Goal: Information Seeking & Learning: Compare options

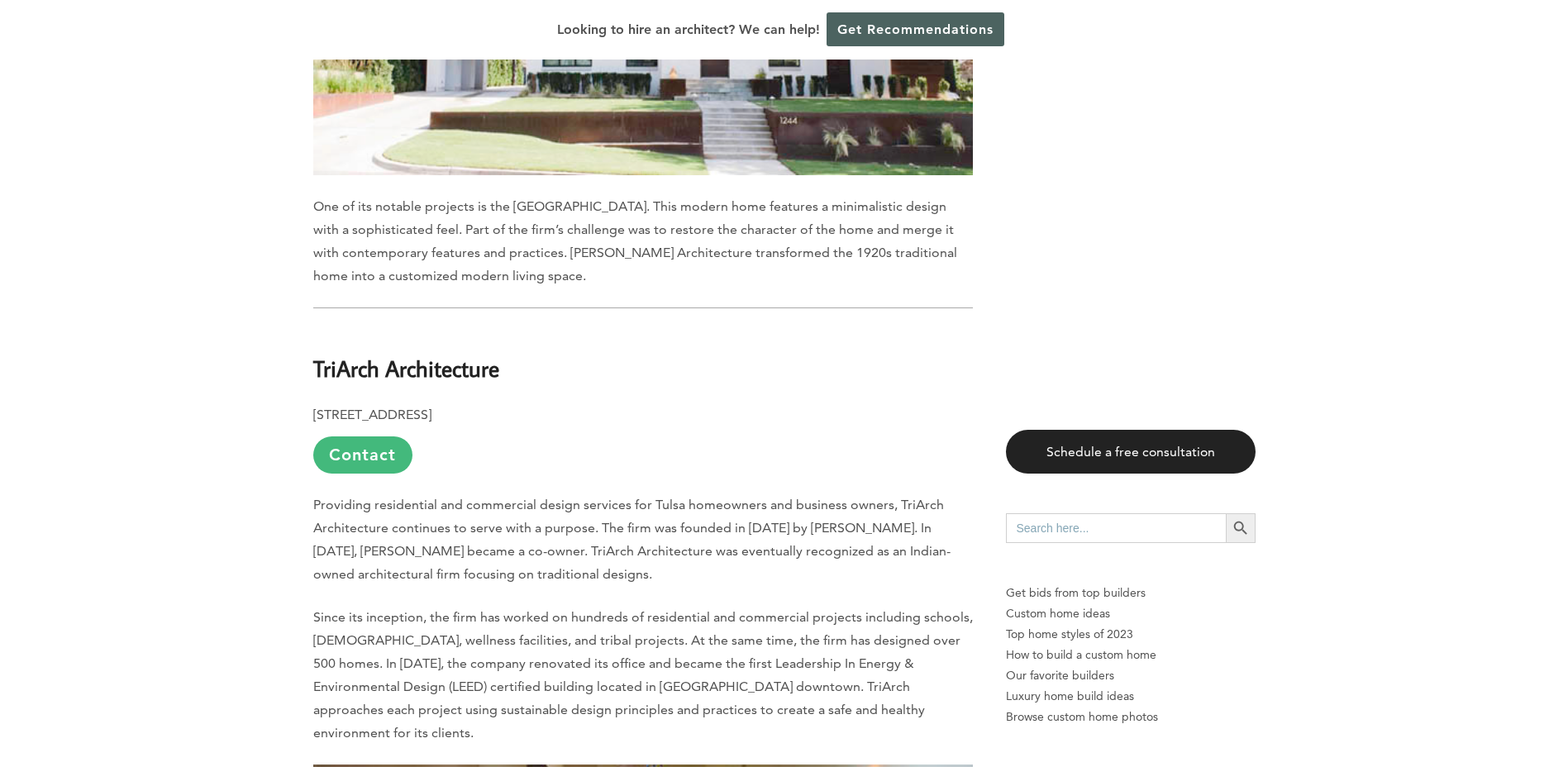
scroll to position [5949, 0]
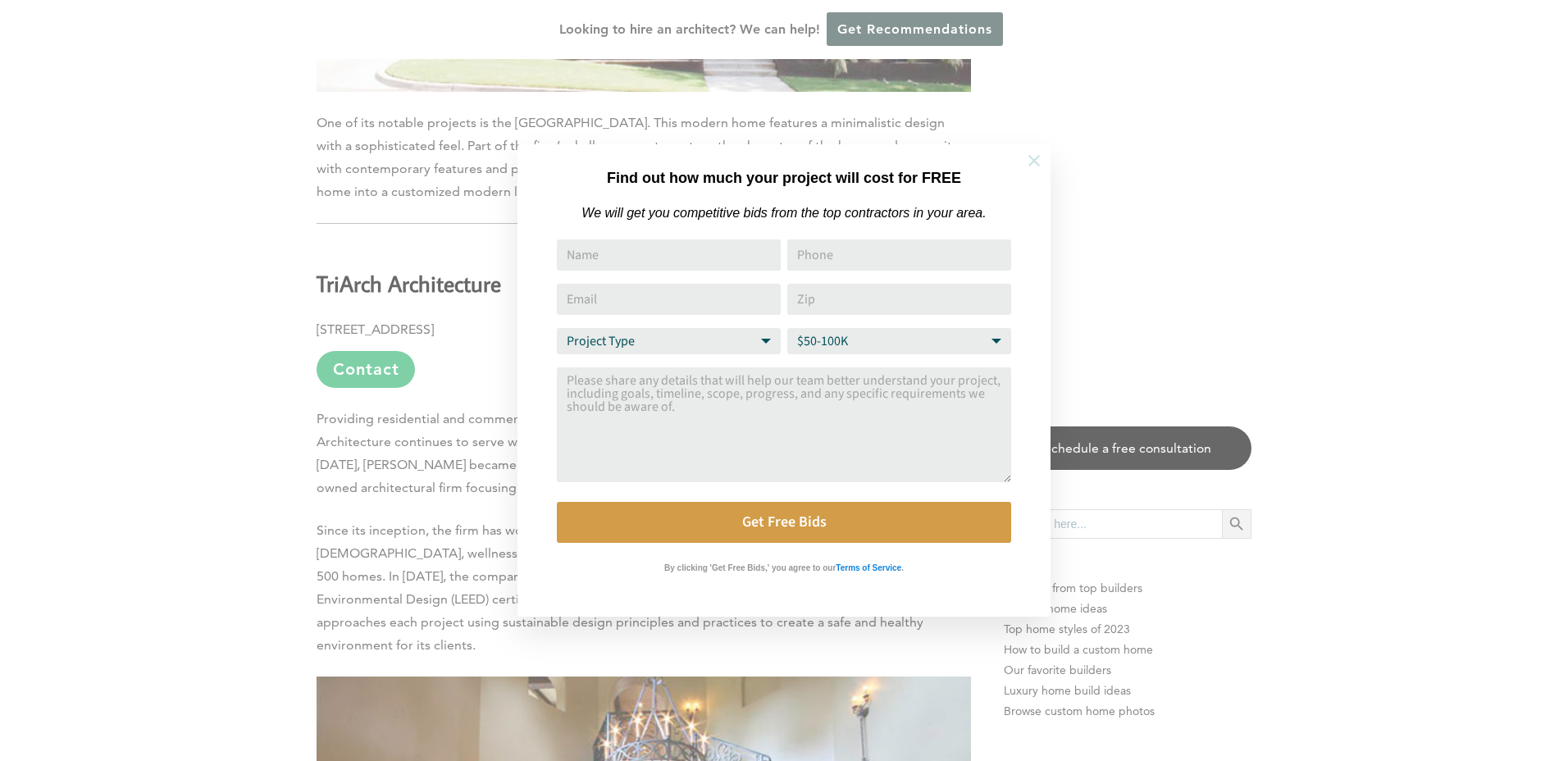
click at [1031, 156] on icon at bounding box center [1034, 161] width 11 height 11
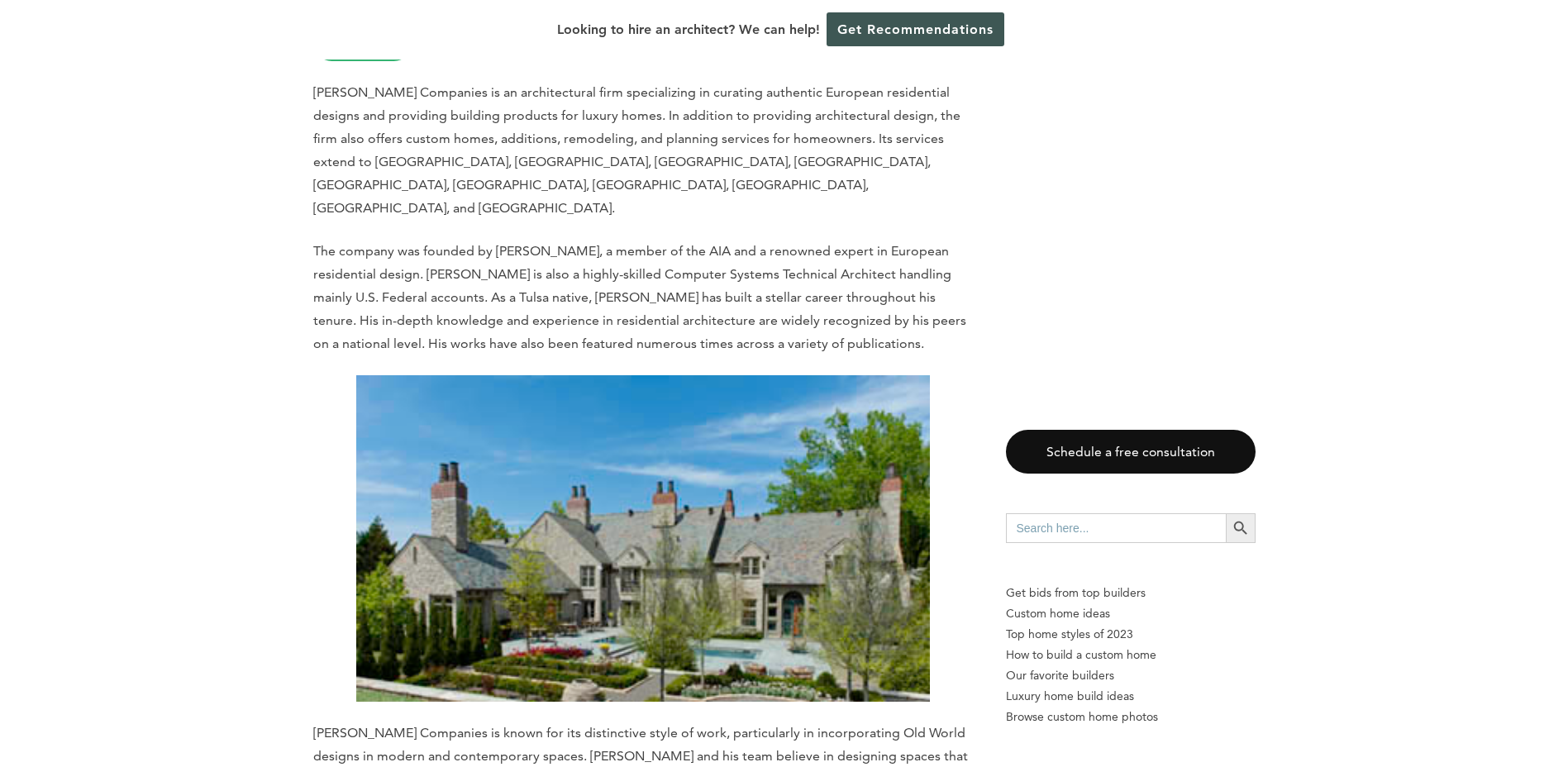
scroll to position [6941, 0]
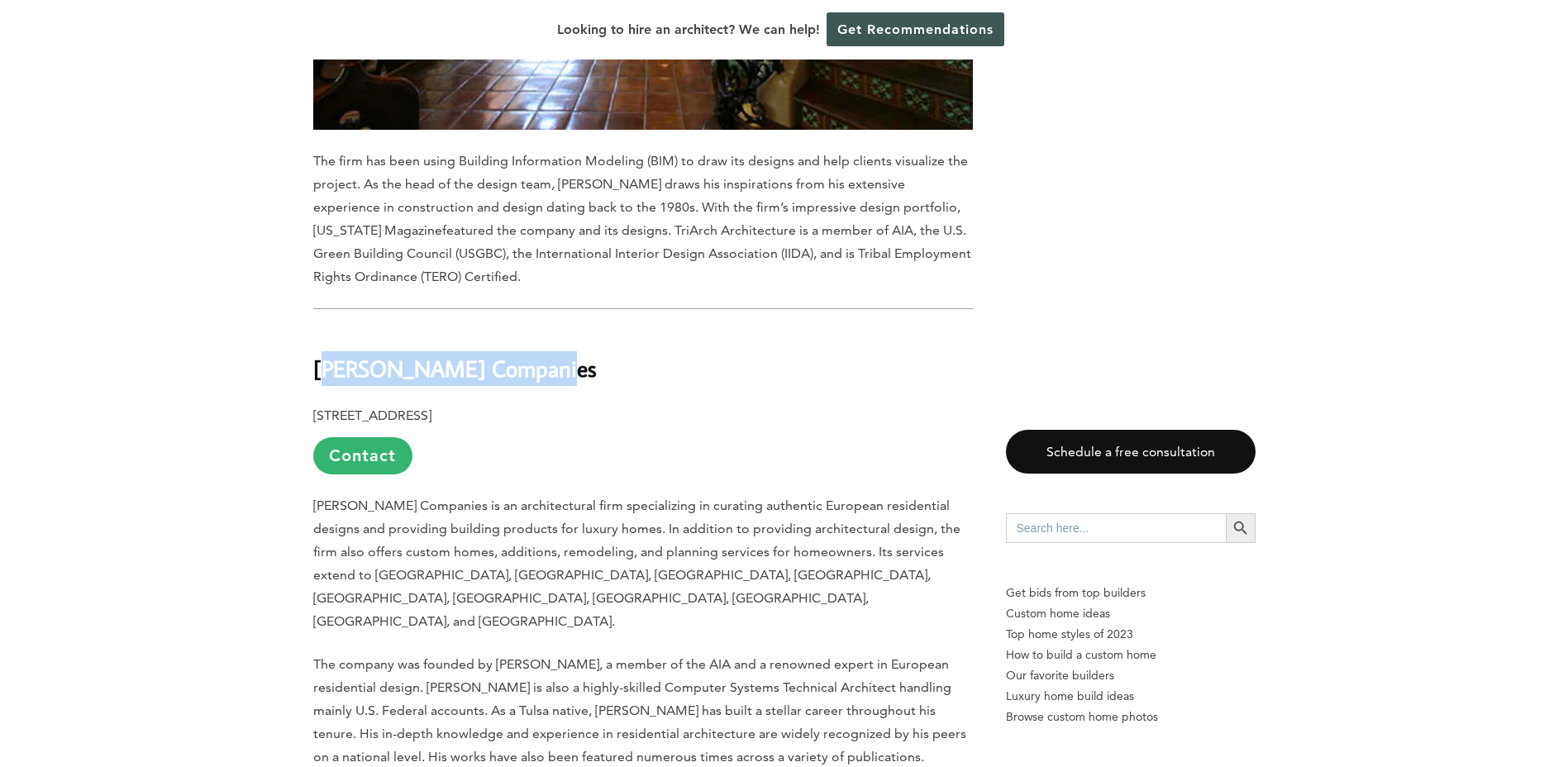
drag, startPoint x: 323, startPoint y: 219, endPoint x: 552, endPoint y: 223, distance: 229.0
click at [552, 329] on h2 "[PERSON_NAME] Companies" at bounding box center [643, 357] width 660 height 57
drag, startPoint x: 552, startPoint y: 223, endPoint x: 308, endPoint y: 208, distance: 244.5
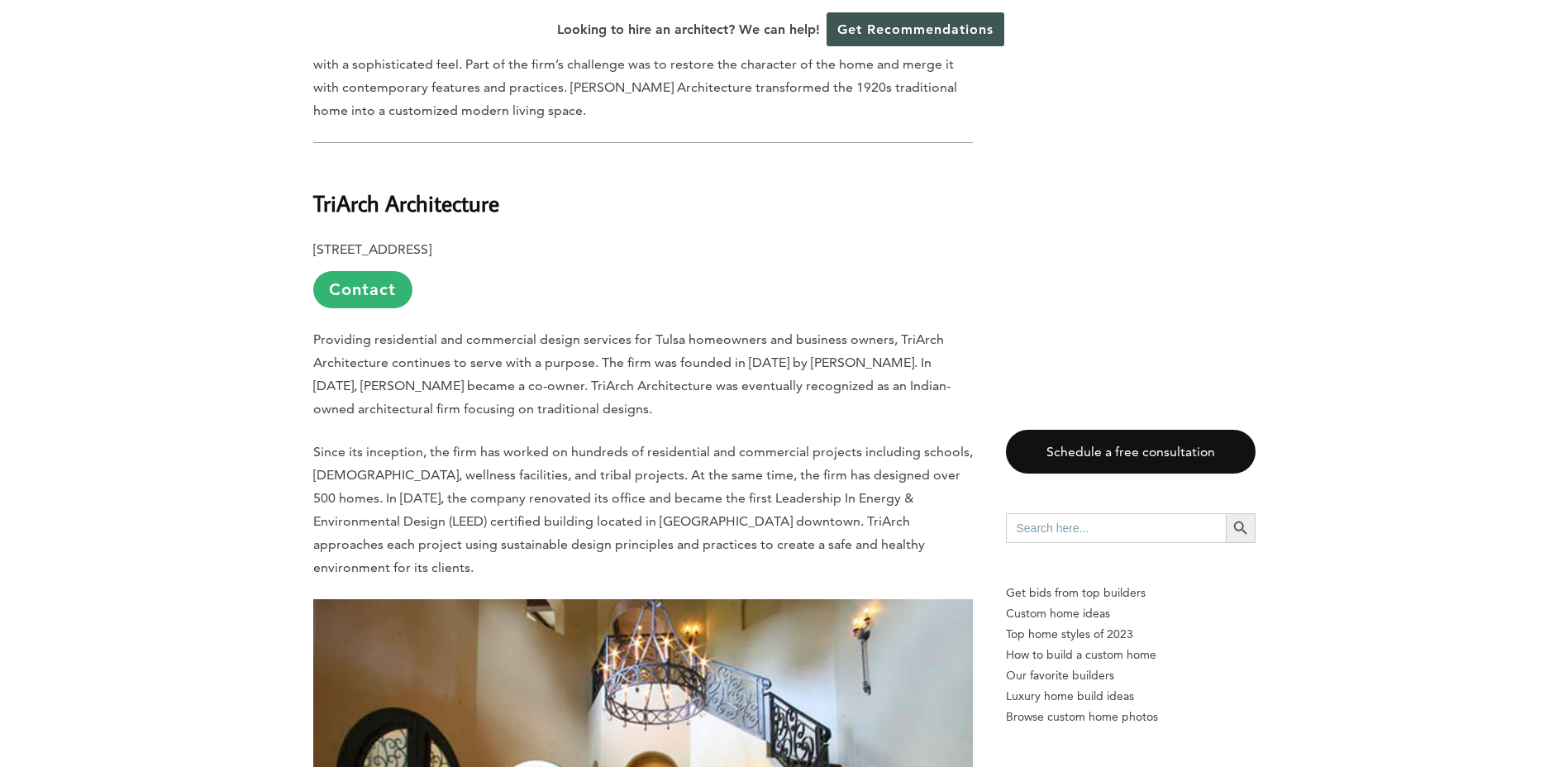
scroll to position [5949, 0]
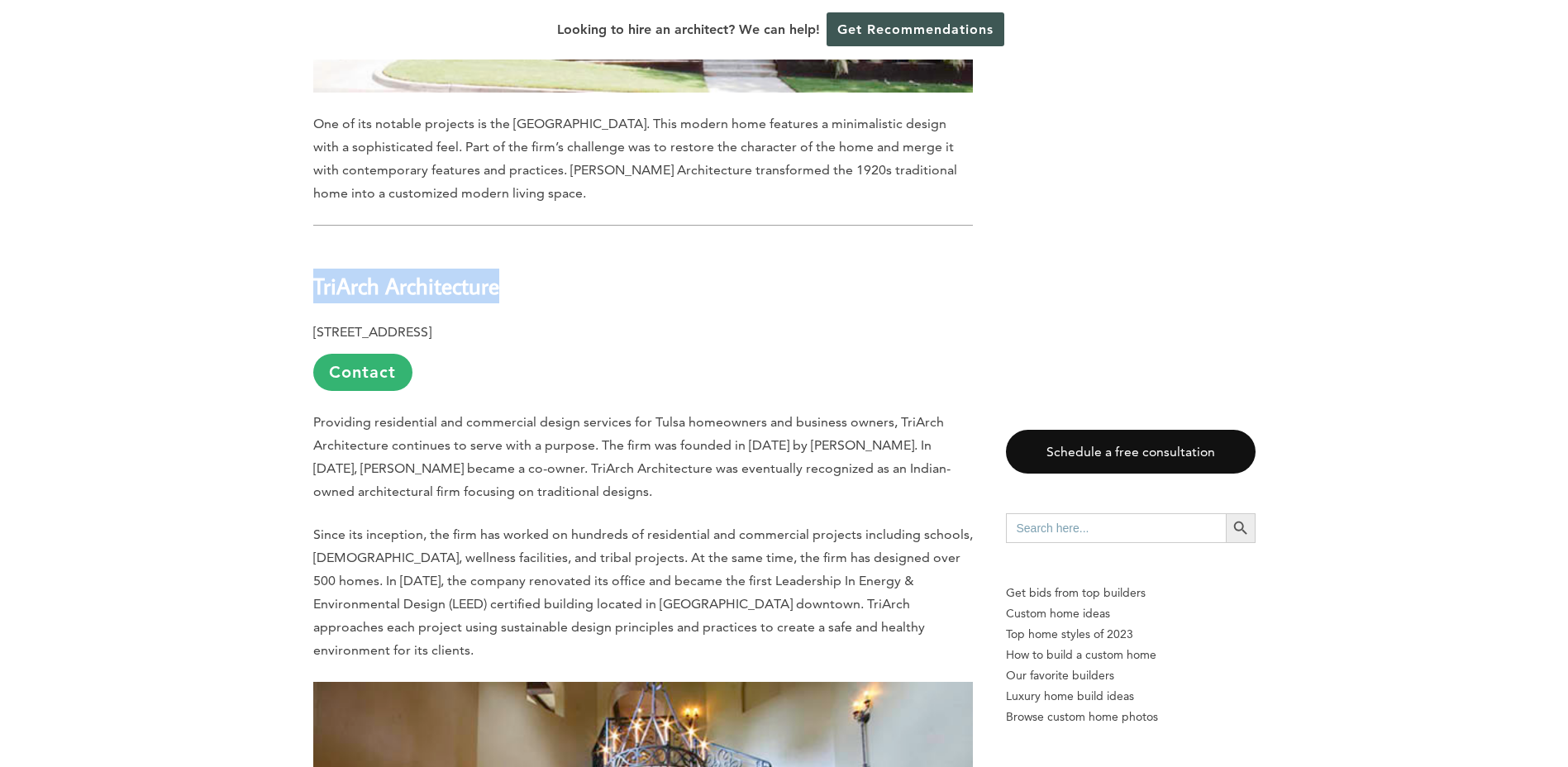
drag, startPoint x: 510, startPoint y: 162, endPoint x: 261, endPoint y: 148, distance: 249.4
click at [261, 148] on div "Last updated on [DATE] 10:59 am In [US_STATE], [GEOGRAPHIC_DATA] provides a cha…" at bounding box center [784, 531] width 1568 height 11199
copy b "TriArch Architecture"
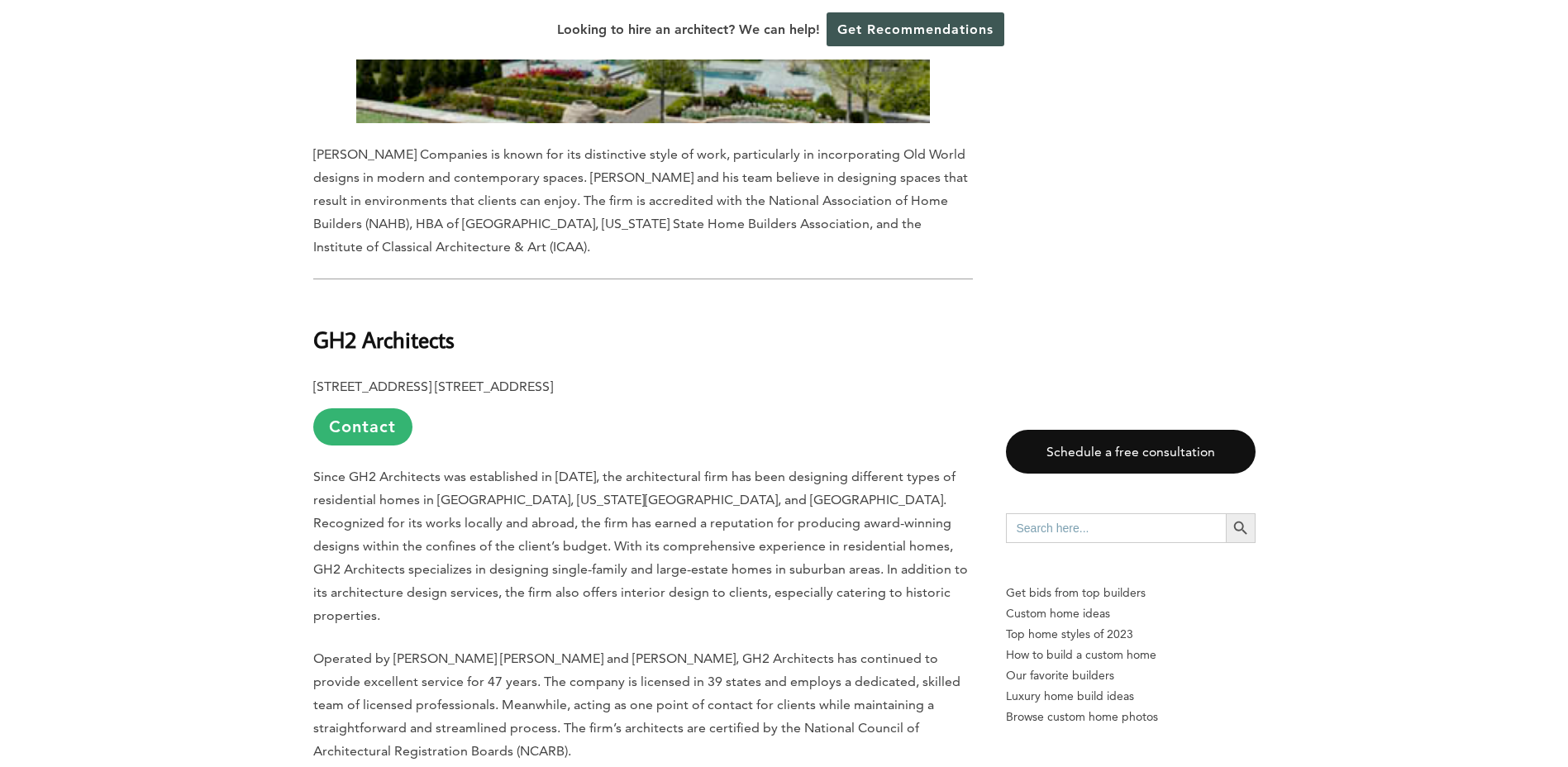
scroll to position [7849, 0]
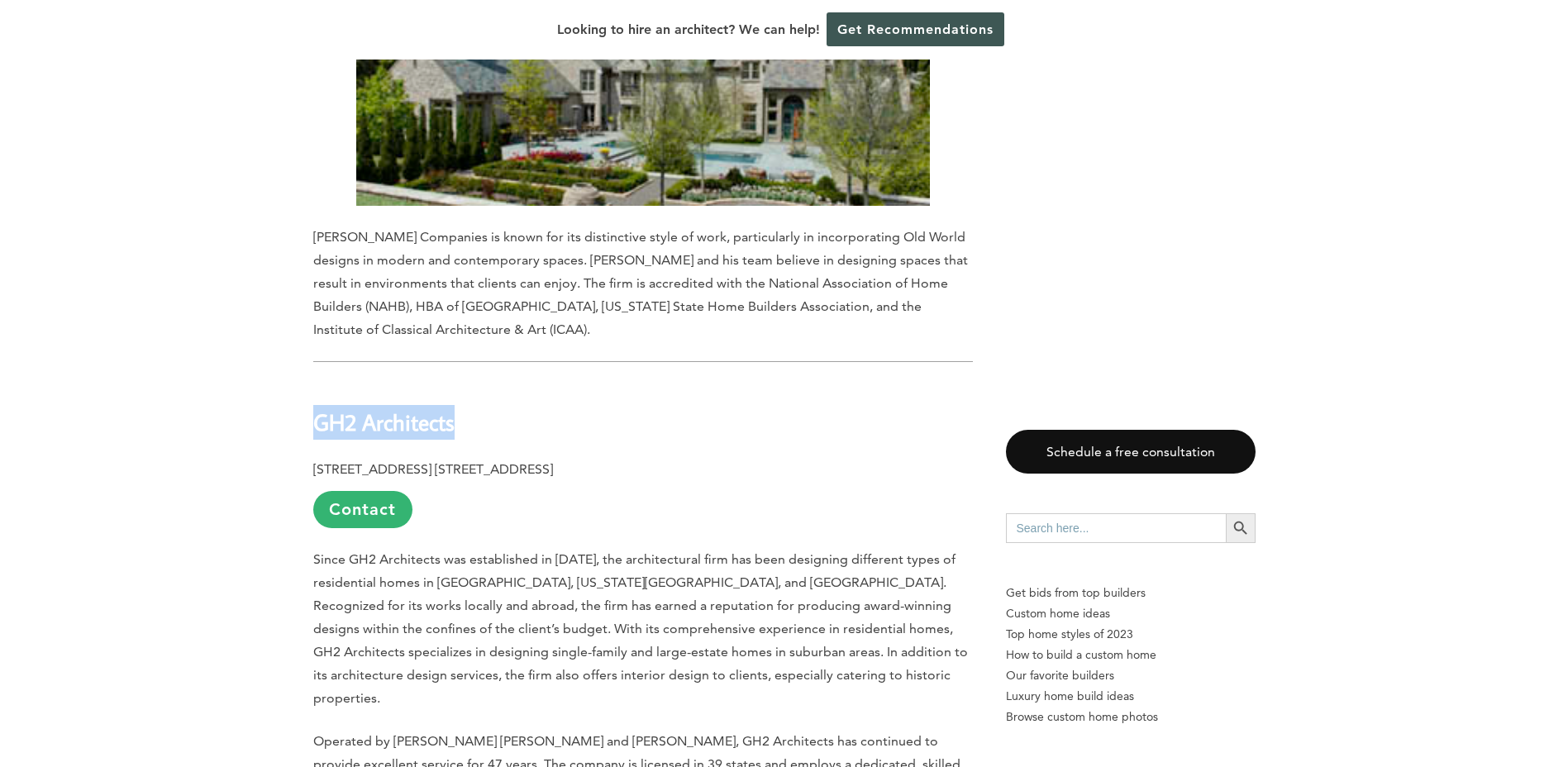
drag, startPoint x: 311, startPoint y: 223, endPoint x: 455, endPoint y: 225, distance: 144.0
drag, startPoint x: 455, startPoint y: 225, endPoint x: 576, endPoint y: 240, distance: 121.9
drag, startPoint x: 507, startPoint y: 221, endPoint x: 304, endPoint y: 211, distance: 203.2
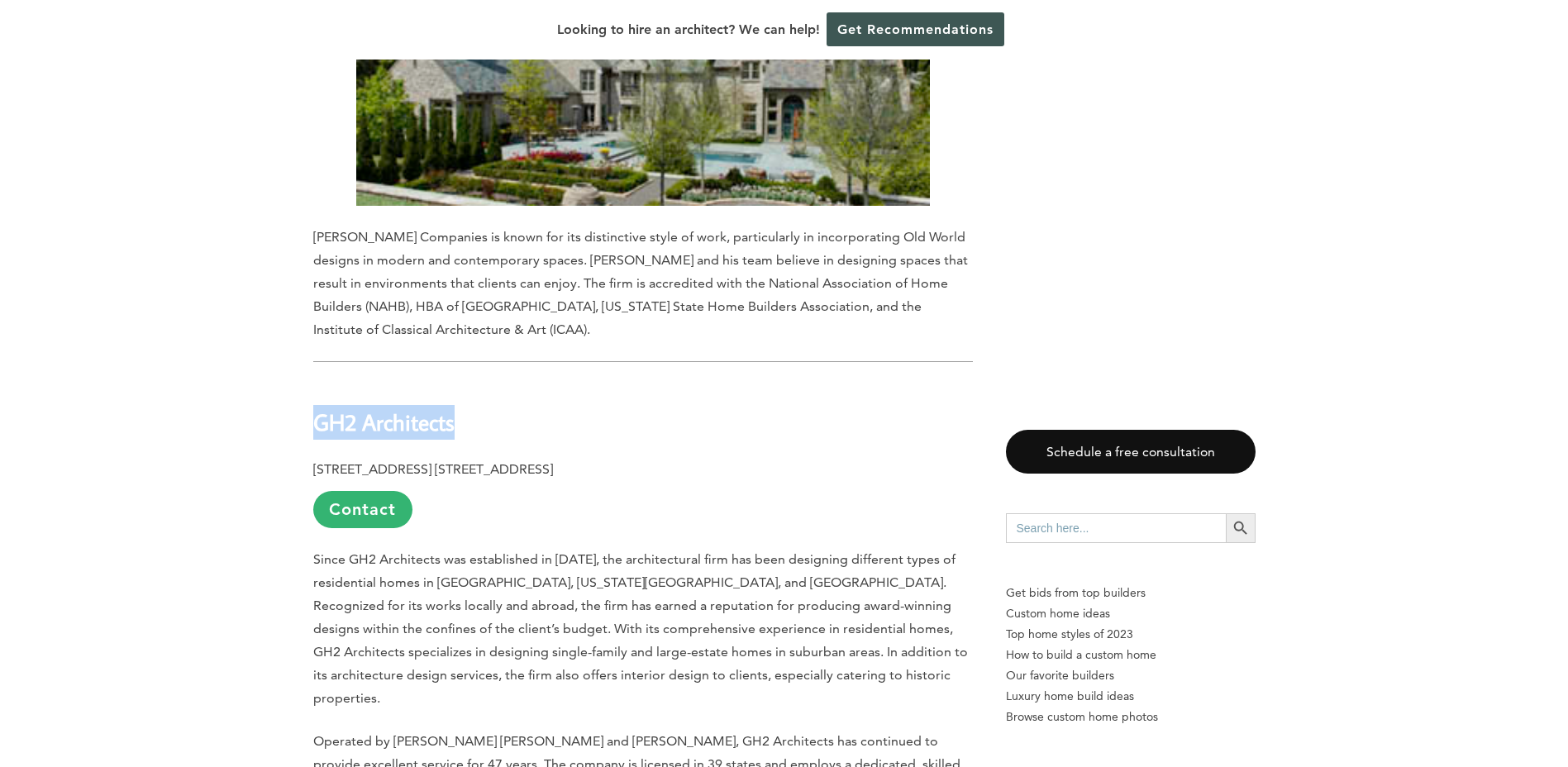
copy b "GH2 Architects"
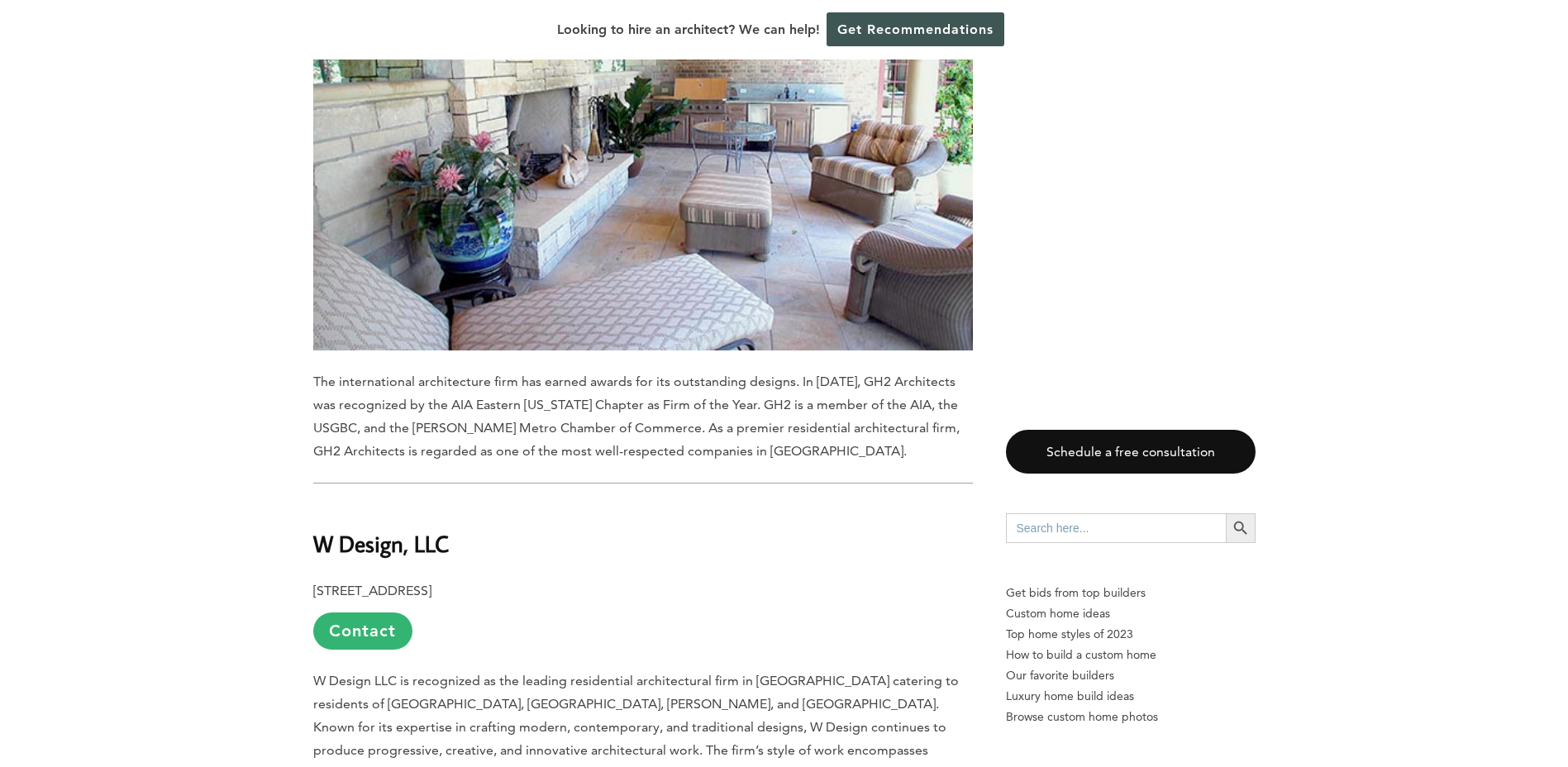
scroll to position [8923, 0]
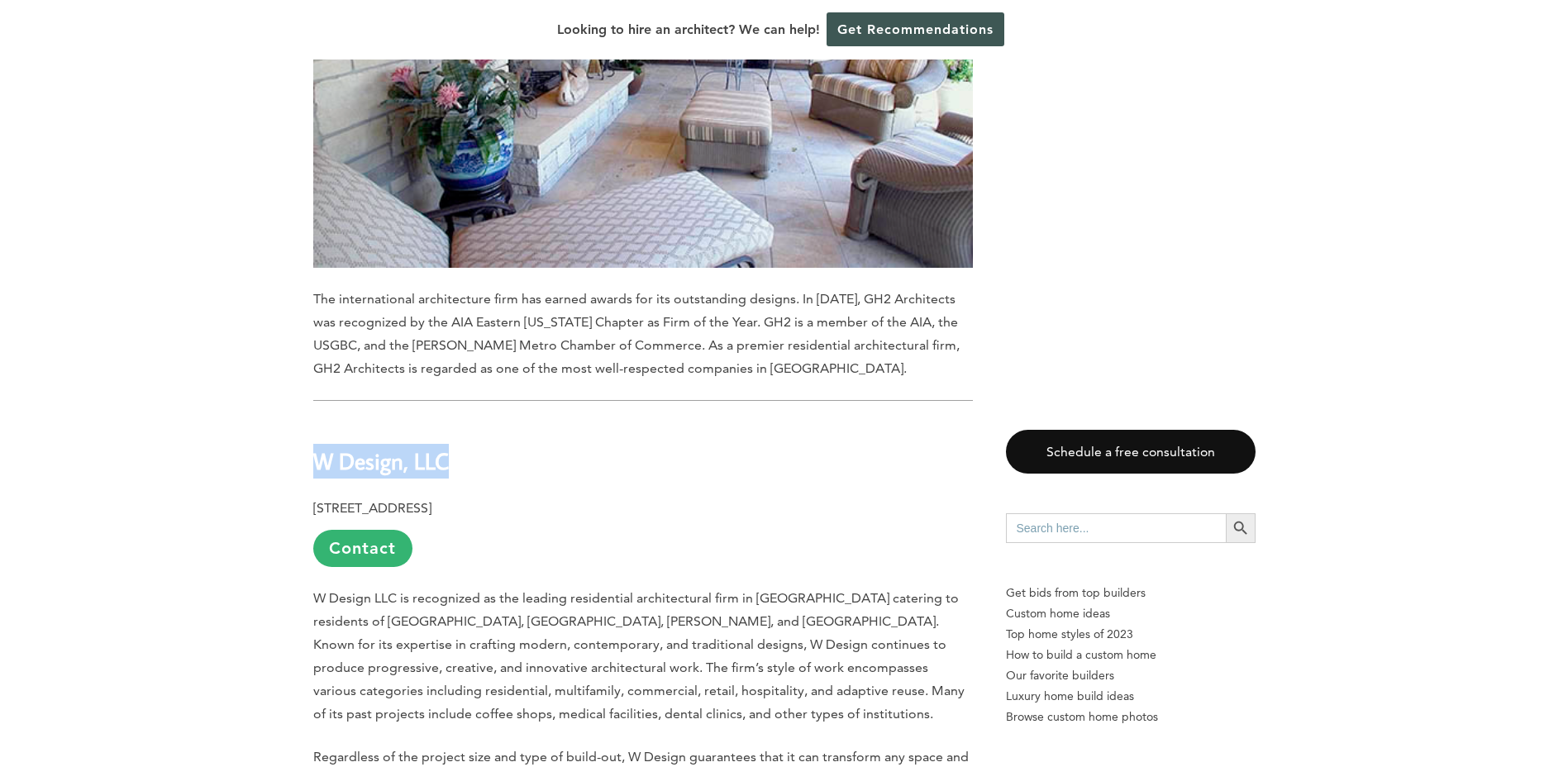
drag, startPoint x: 476, startPoint y: 245, endPoint x: 303, endPoint y: 232, distance: 173.5
copy b "W Design, LLC"
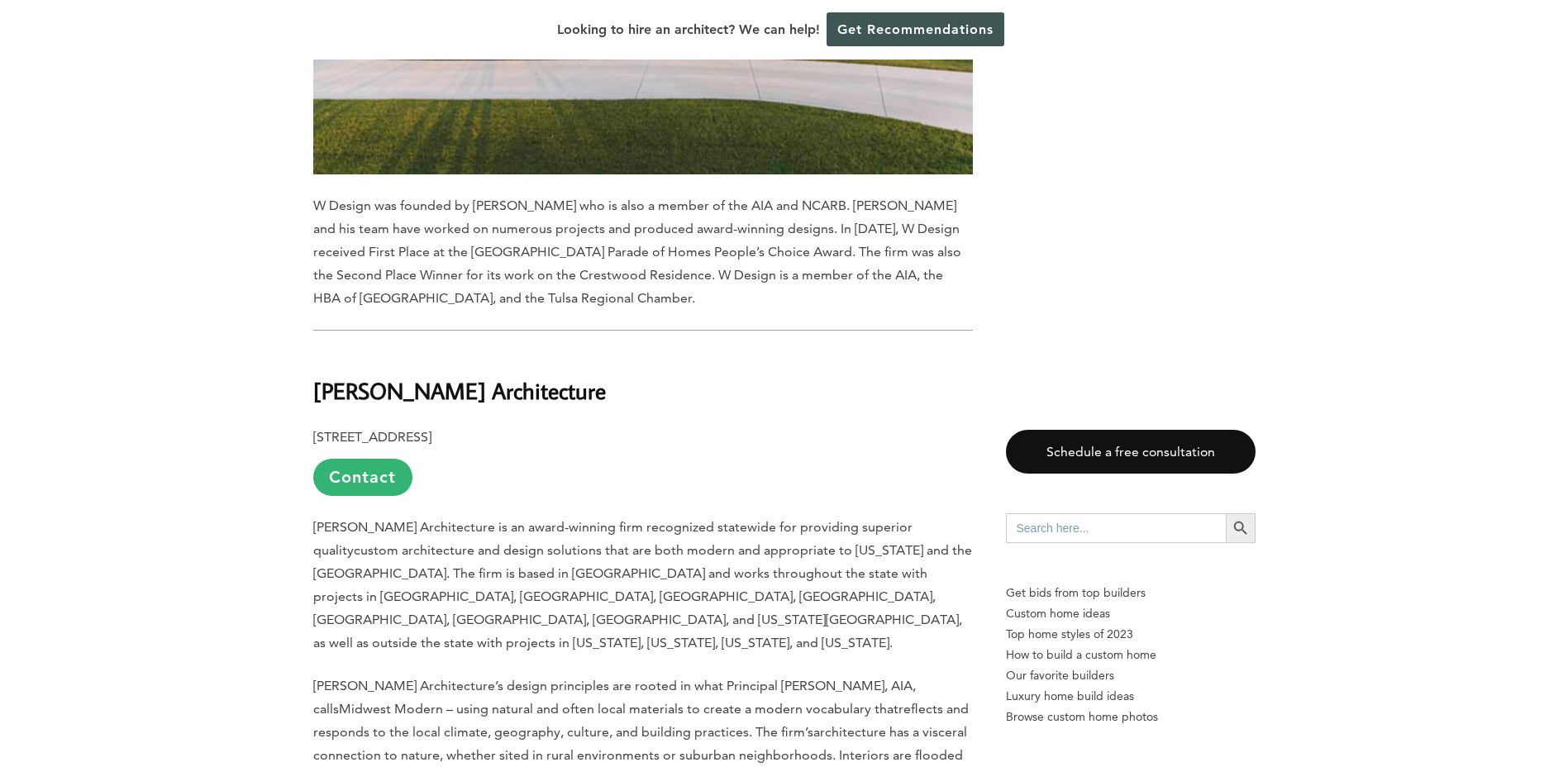
scroll to position [10080, 0]
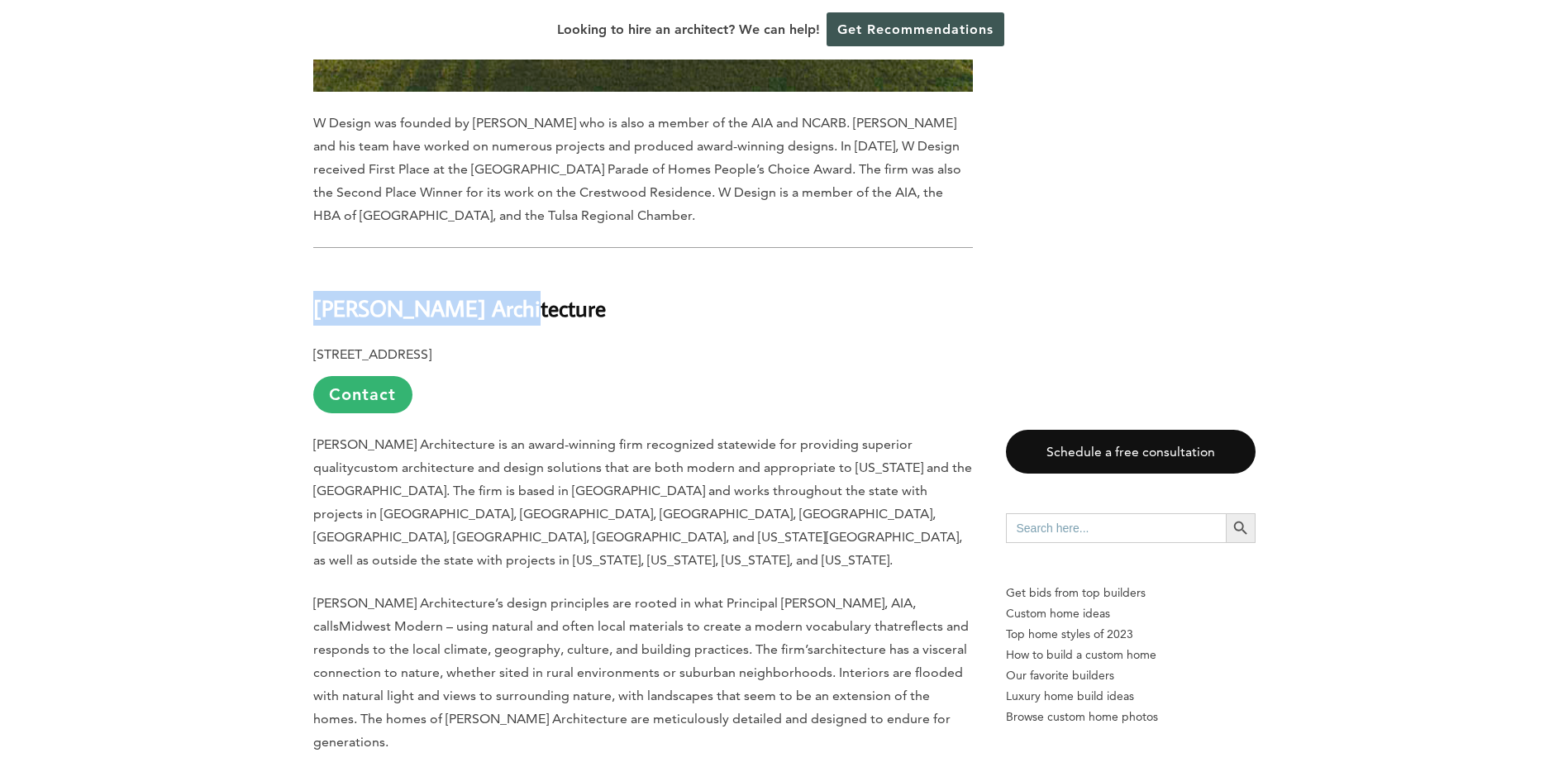
drag, startPoint x: 505, startPoint y: 94, endPoint x: 297, endPoint y: 73, distance: 209.1
copy b "[PERSON_NAME] Architecture"
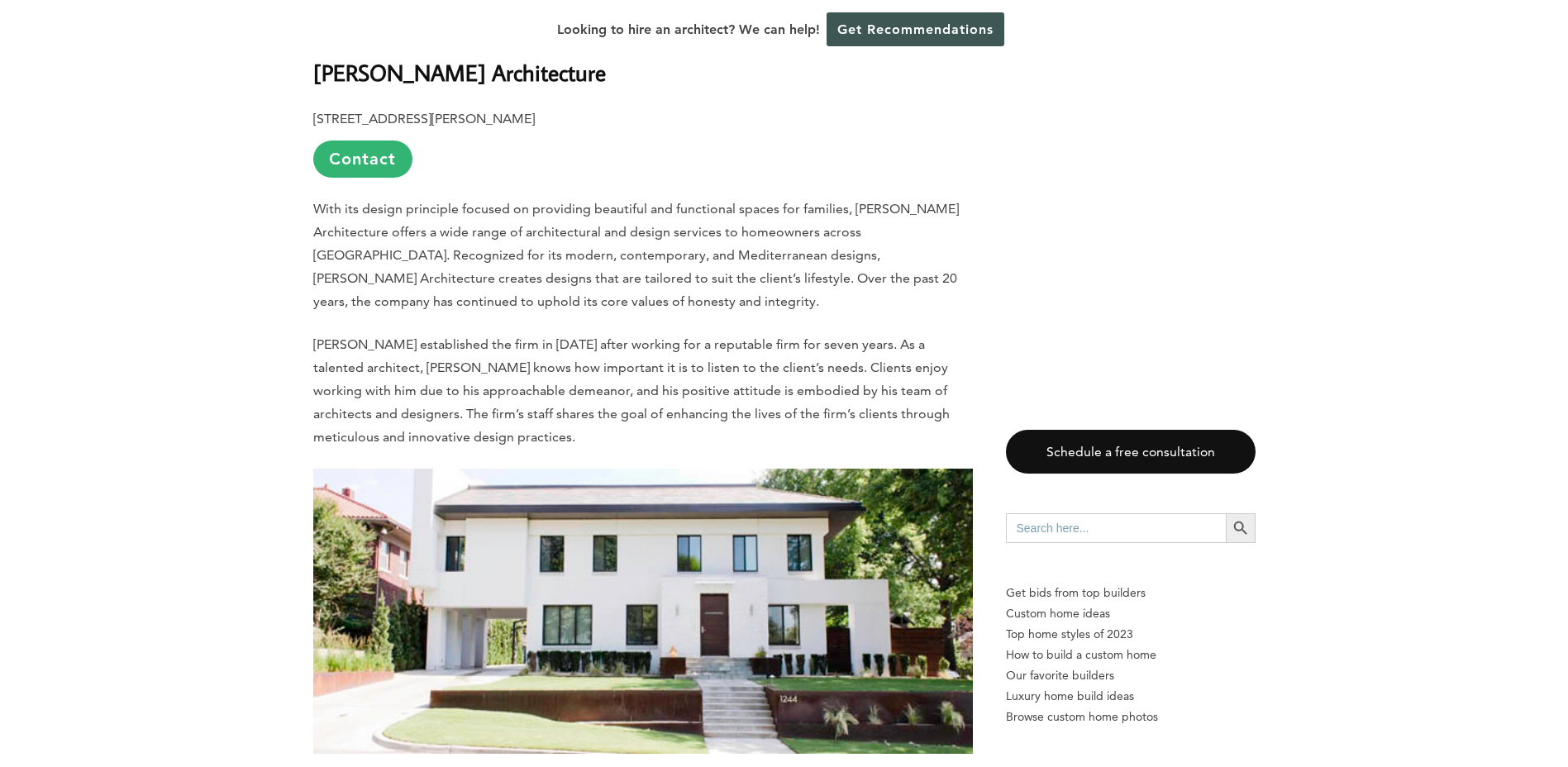
scroll to position [4875, 0]
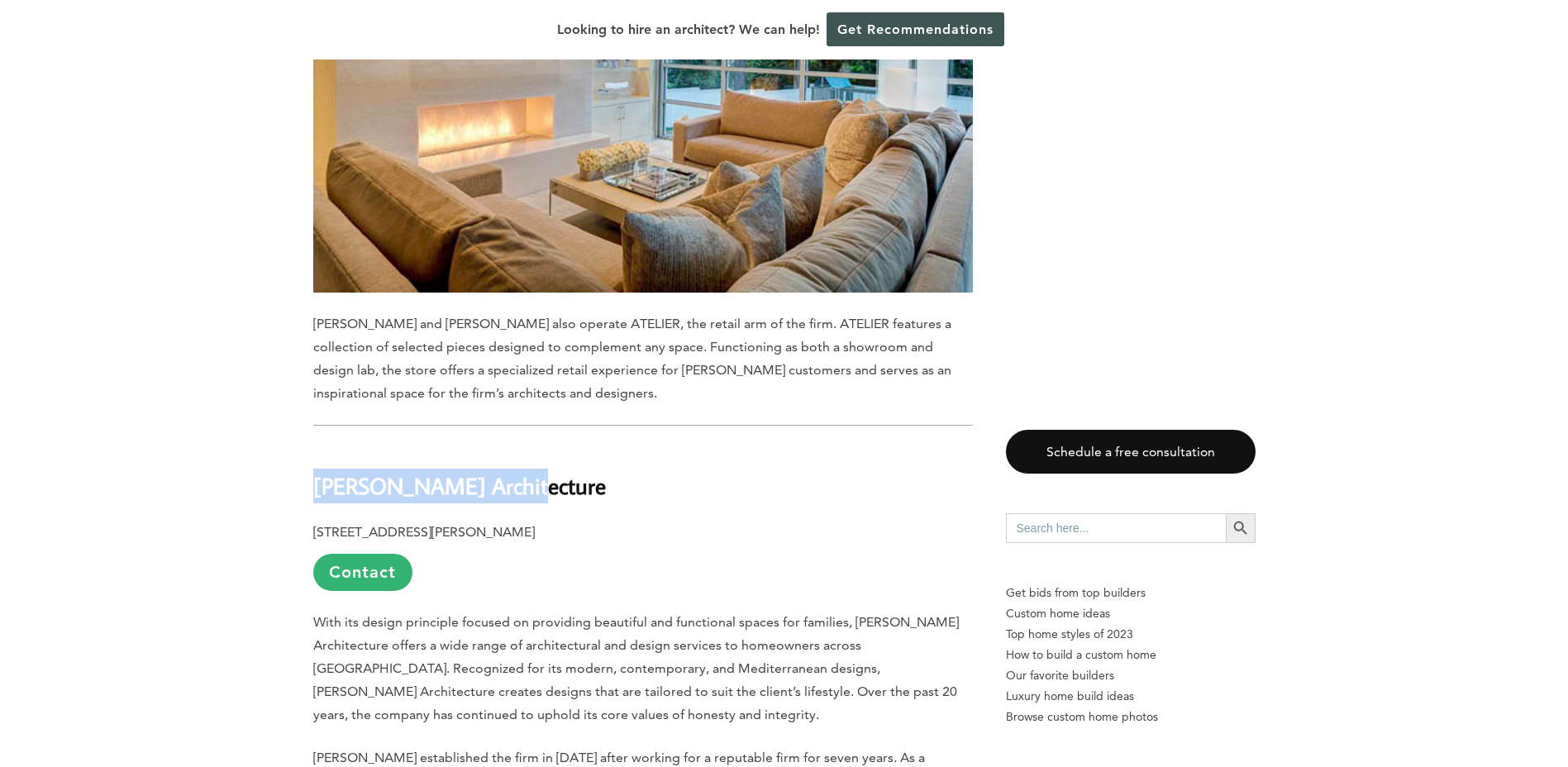
drag, startPoint x: 526, startPoint y: 367, endPoint x: 313, endPoint y: 342, distance: 214.5
click at [313, 445] on h2 "[PERSON_NAME] Architecture" at bounding box center [643, 473] width 660 height 57
copy b "[PERSON_NAME] Architecture"
